Goal: Task Accomplishment & Management: Use online tool/utility

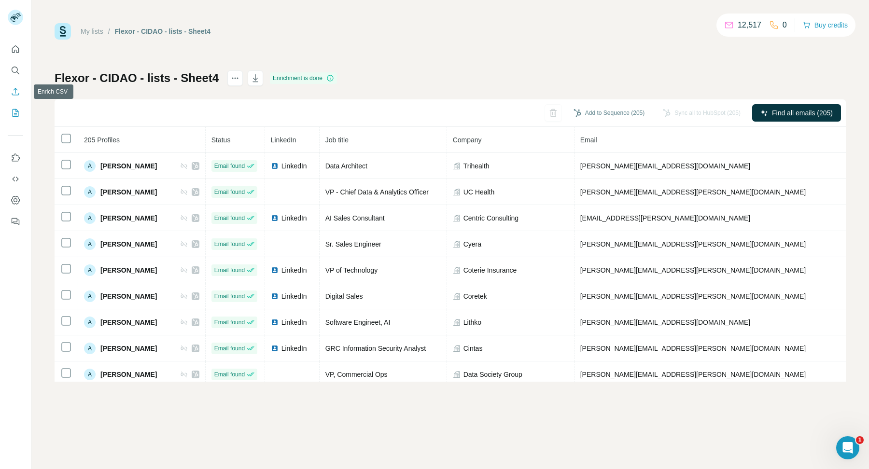
click at [20, 88] on icon "Enrich CSV" at bounding box center [16, 92] width 10 height 10
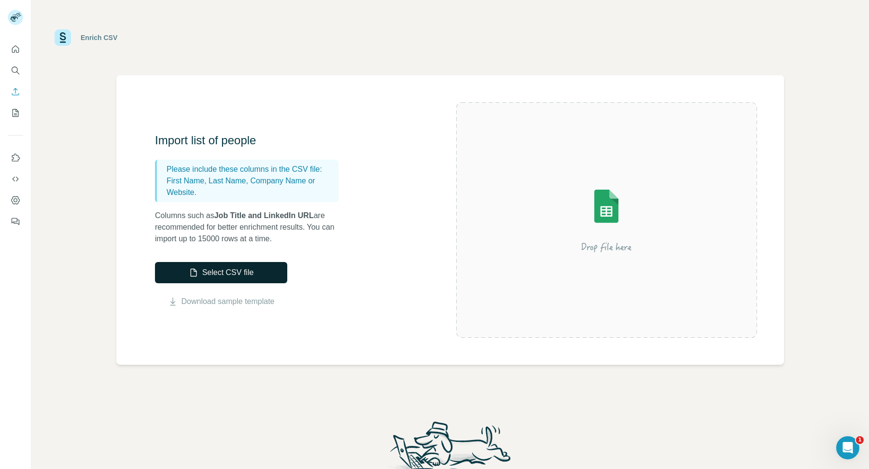
click at [234, 268] on button "Select CSV file" at bounding box center [221, 272] width 132 height 21
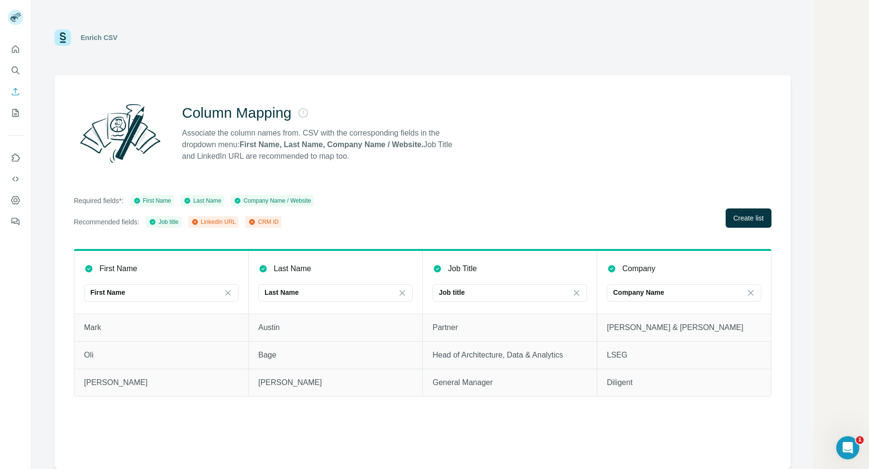
click at [771, 218] on div "Column Mapping Associate the column names from. CSV with the corresponding fiel…" at bounding box center [423, 272] width 736 height 394
click at [746, 221] on span "Create list" at bounding box center [748, 218] width 30 height 10
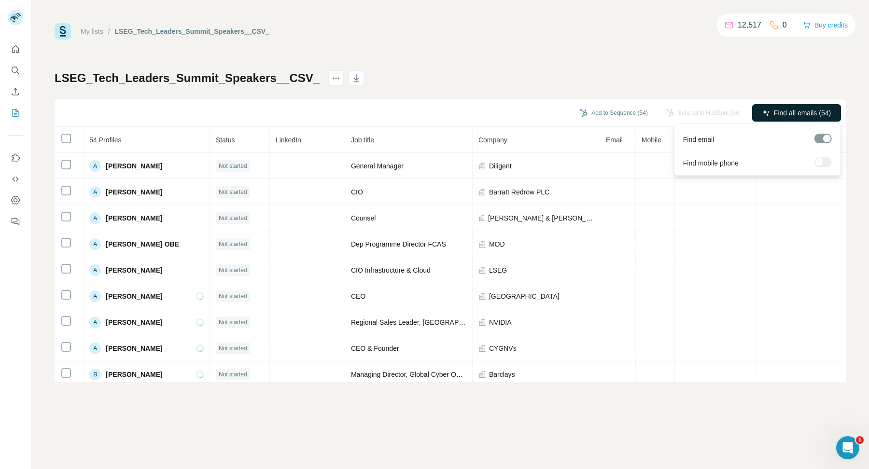
click at [806, 112] on span "Find all emails (54)" at bounding box center [802, 113] width 57 height 10
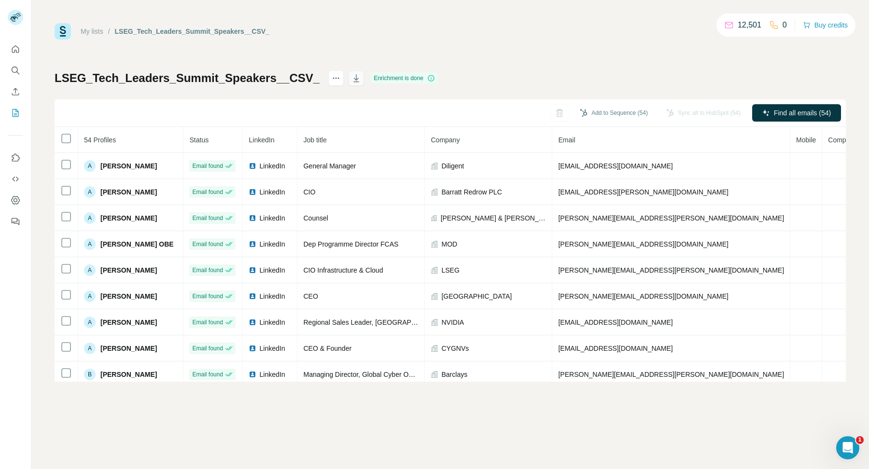
click at [352, 81] on icon "button" at bounding box center [357, 78] width 10 height 10
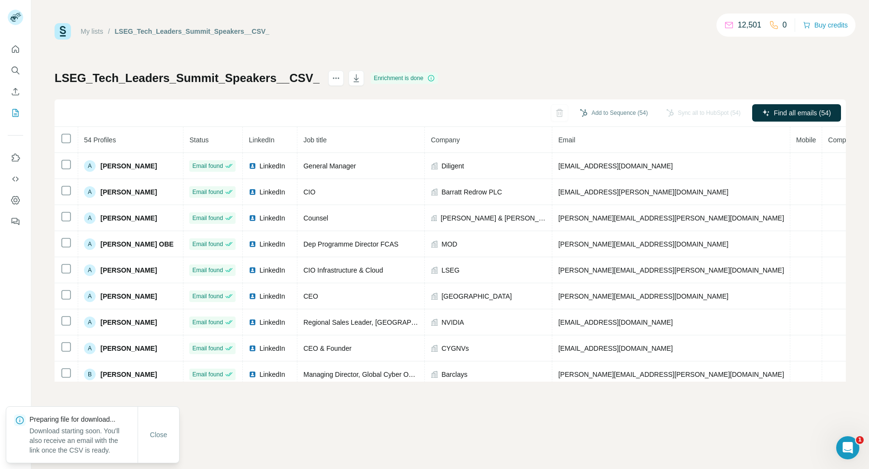
click at [90, 32] on link "My lists" at bounding box center [92, 32] width 23 height 8
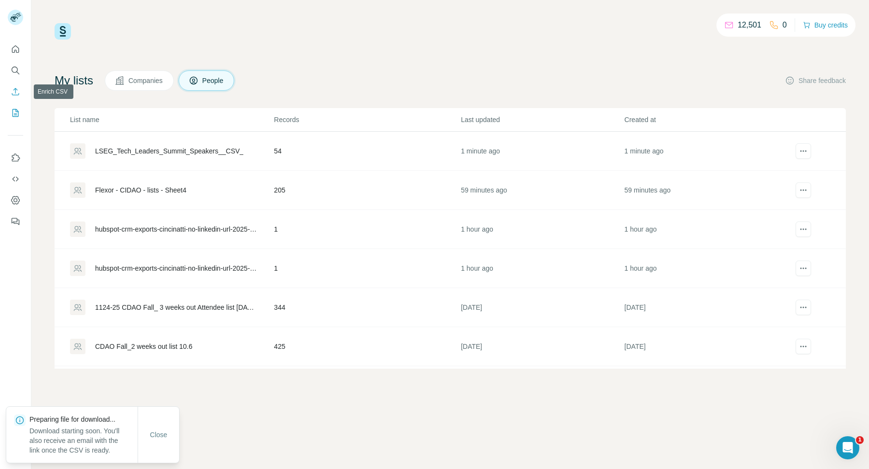
click at [14, 95] on icon "Enrich CSV" at bounding box center [15, 91] width 7 height 7
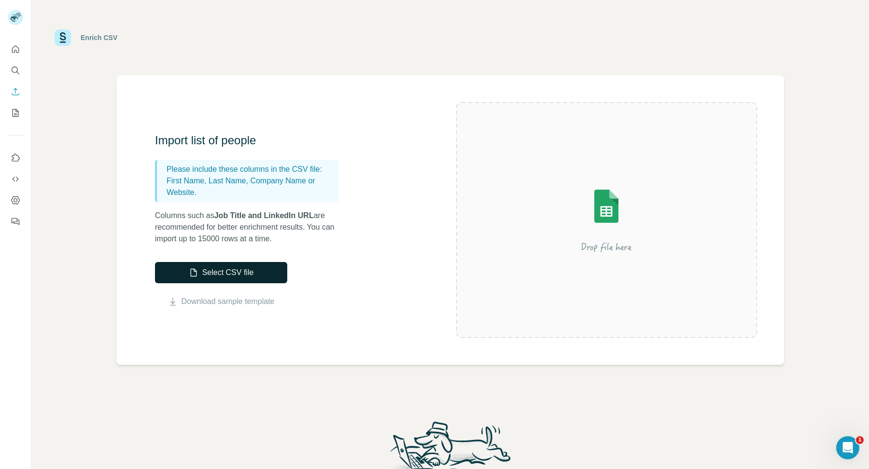
click at [210, 265] on button "Select CSV file" at bounding box center [221, 272] width 132 height 21
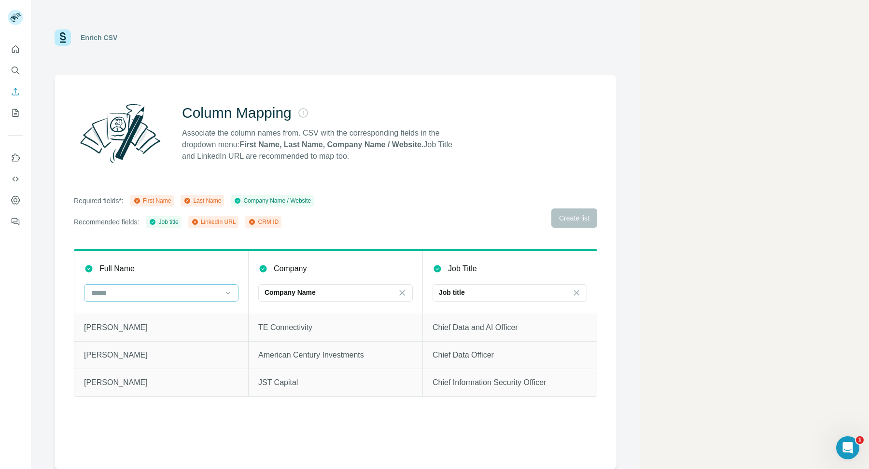
click at [170, 290] on input at bounding box center [155, 293] width 130 height 11
click at [404, 176] on div "Column Mapping Associate the column names from. CSV with the corresponding fiel…" at bounding box center [336, 272] width 562 height 394
click at [9, 91] on button "Enrich CSV" at bounding box center [15, 91] width 15 height 17
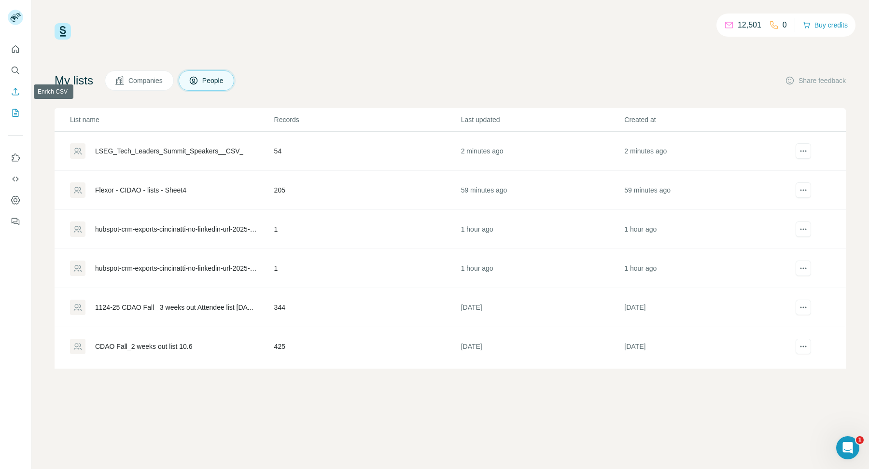
drag, startPoint x: 16, startPoint y: 90, endPoint x: 21, endPoint y: 88, distance: 5.0
click at [16, 90] on icon "Enrich CSV" at bounding box center [16, 92] width 10 height 10
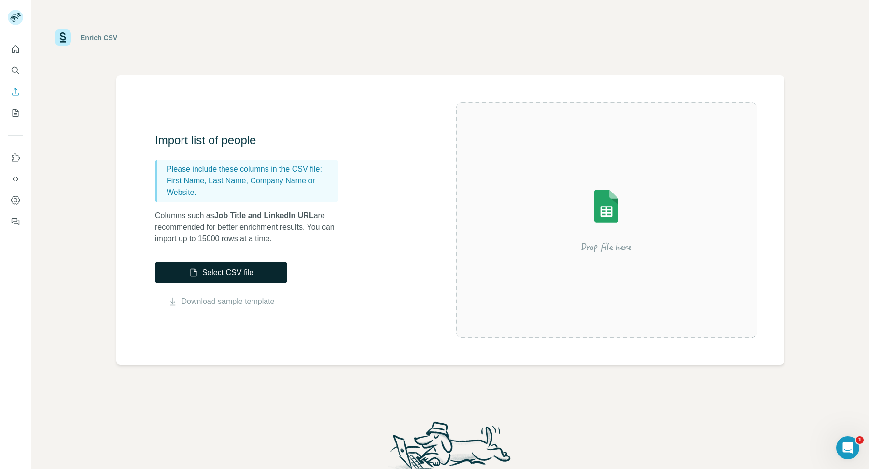
click at [248, 277] on button "Select CSV file" at bounding box center [221, 272] width 132 height 21
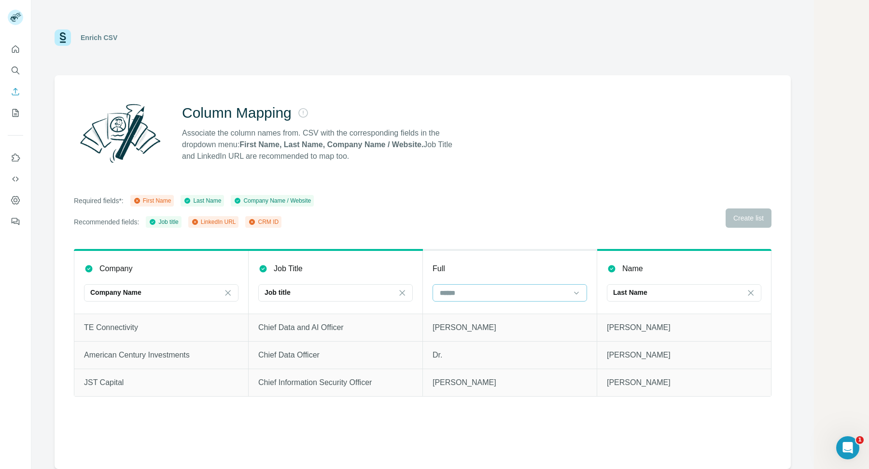
click at [527, 294] on input at bounding box center [504, 293] width 130 height 11
click at [493, 317] on div "First Name" at bounding box center [509, 315] width 138 height 10
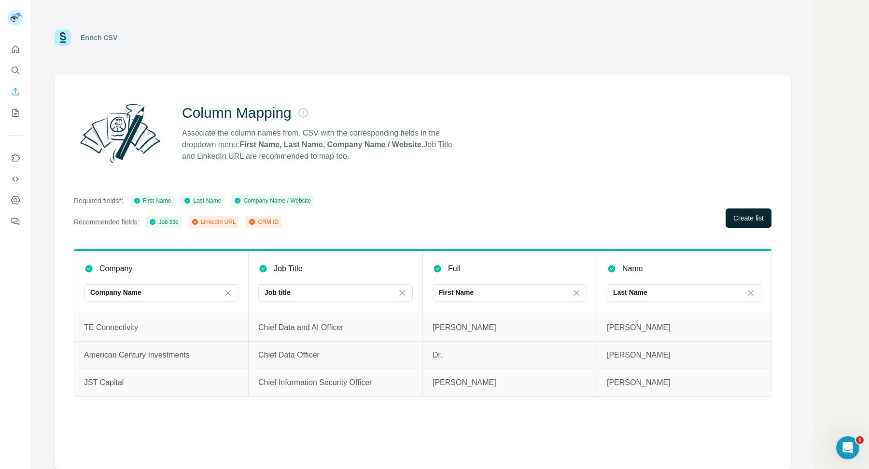
click at [748, 225] on button "Create list" at bounding box center [749, 218] width 46 height 19
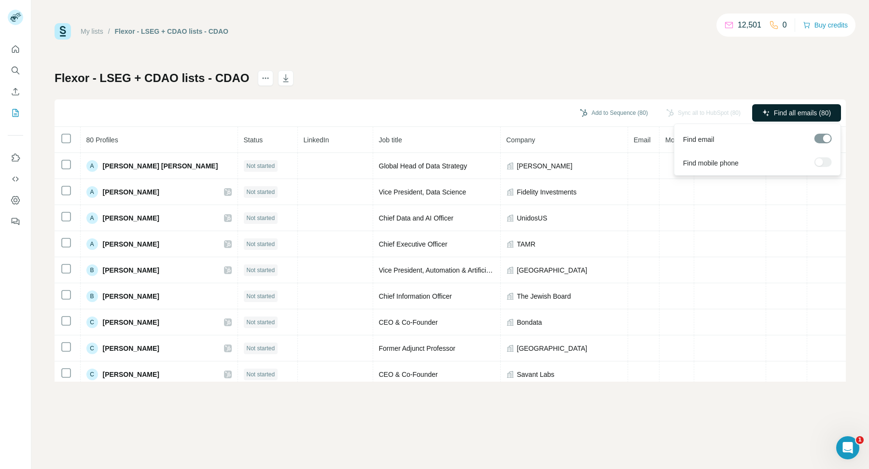
click at [793, 114] on span "Find all emails (80)" at bounding box center [802, 113] width 57 height 10
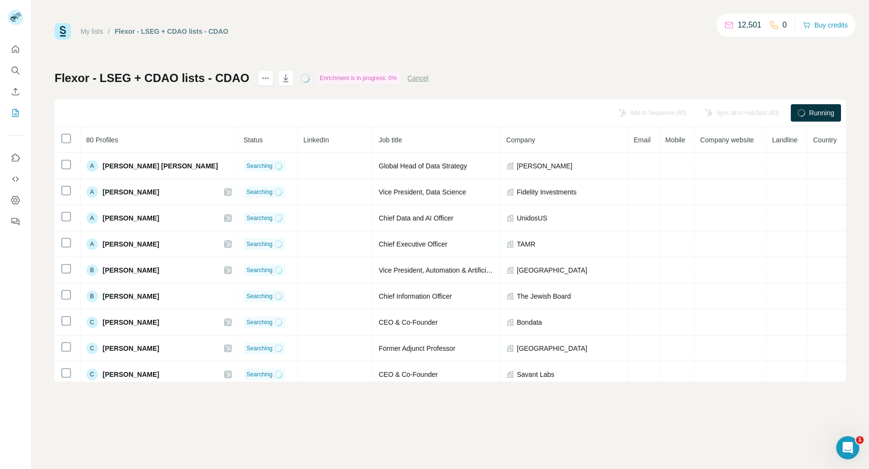
click at [87, 29] on link "My lists" at bounding box center [92, 32] width 23 height 8
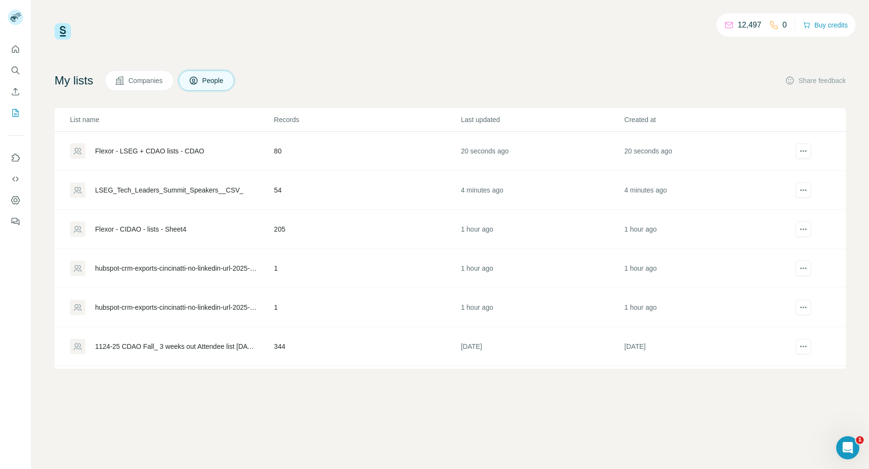
click at [198, 190] on div "LSEG_Tech_Leaders_Summit_Speakers__CSV_" at bounding box center [169, 190] width 148 height 10
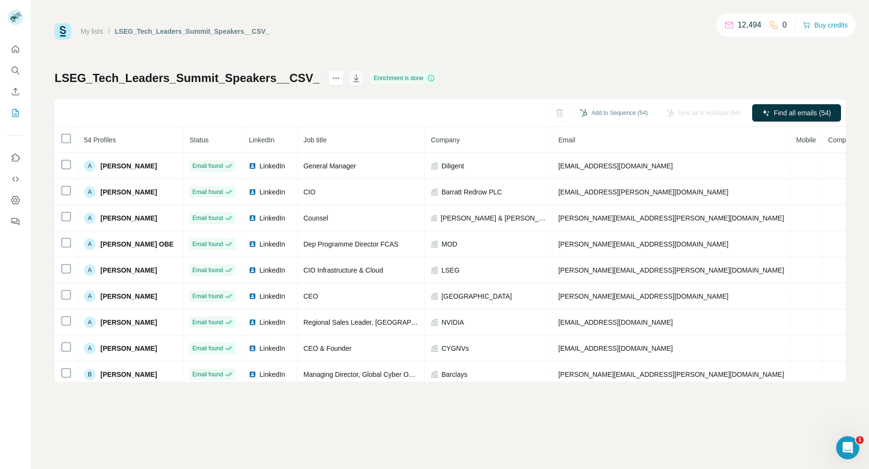
click at [352, 78] on icon "button" at bounding box center [357, 78] width 10 height 10
click at [94, 32] on link "My lists" at bounding box center [92, 32] width 23 height 8
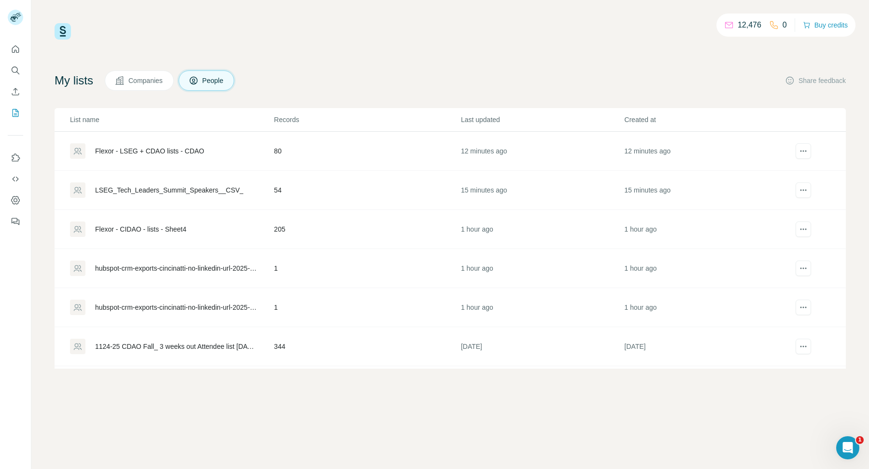
click at [183, 150] on div "Flexor - LSEG + CDAO lists - CDAO" at bounding box center [149, 151] width 109 height 10
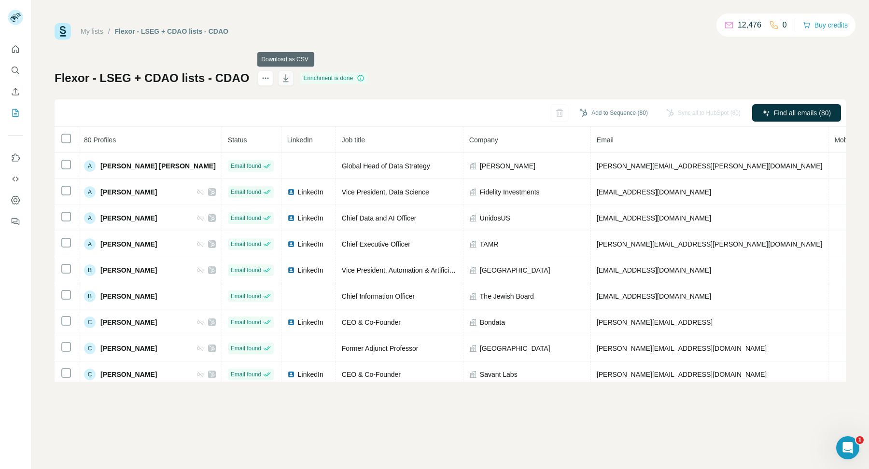
click at [284, 81] on icon "button" at bounding box center [286, 78] width 10 height 10
